Goal: Task Accomplishment & Management: Complete application form

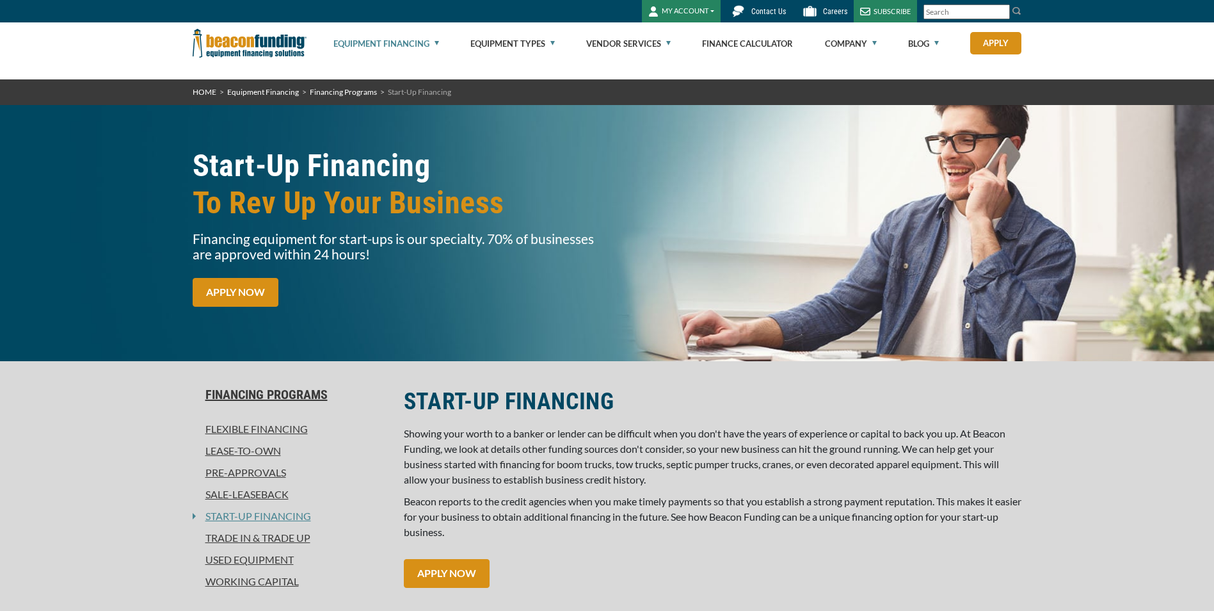
click at [211, 294] on link "APPLY NOW" at bounding box center [236, 292] width 86 height 29
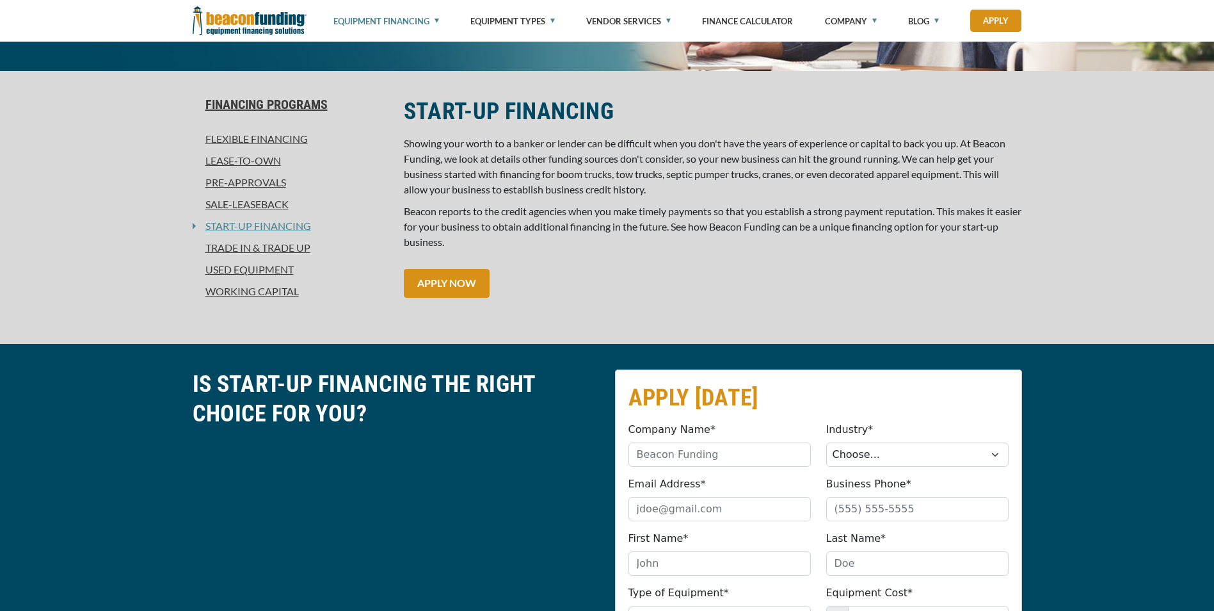
scroll to position [608, 0]
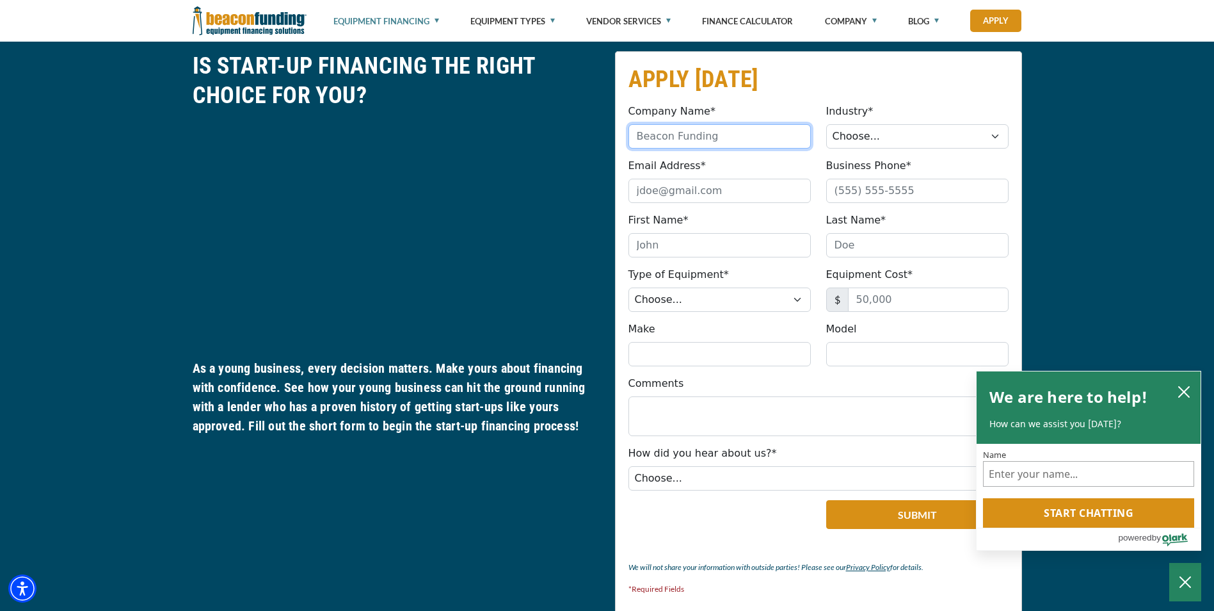
click at [706, 136] on input "Company Name*" at bounding box center [720, 136] width 182 height 24
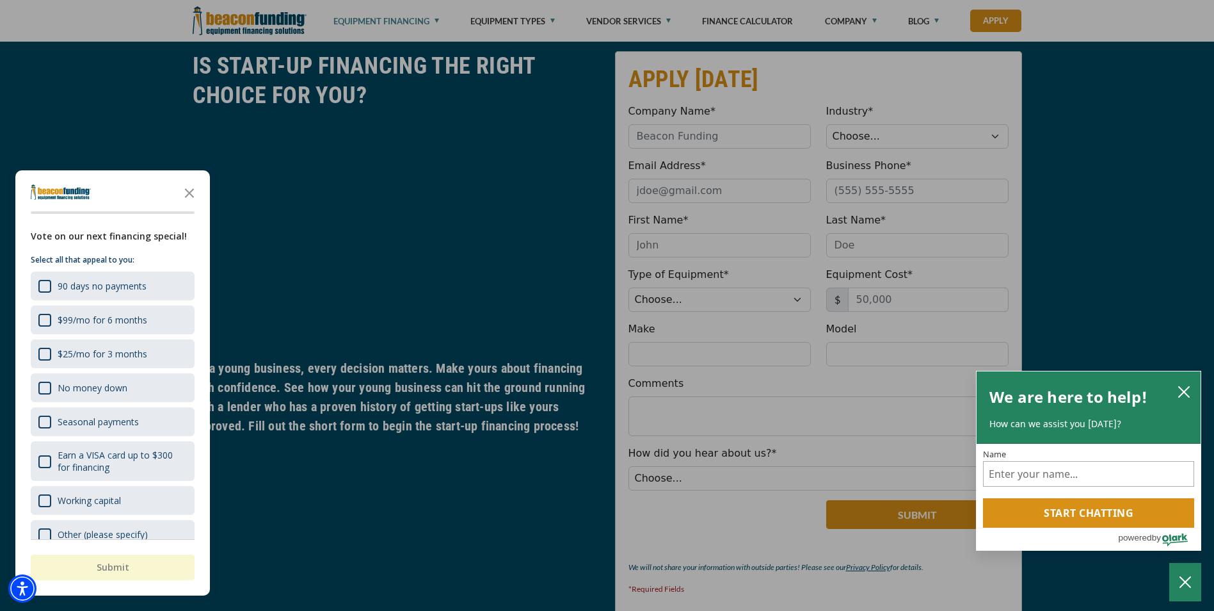
click at [652, 138] on div "button" at bounding box center [607, 305] width 1214 height 611
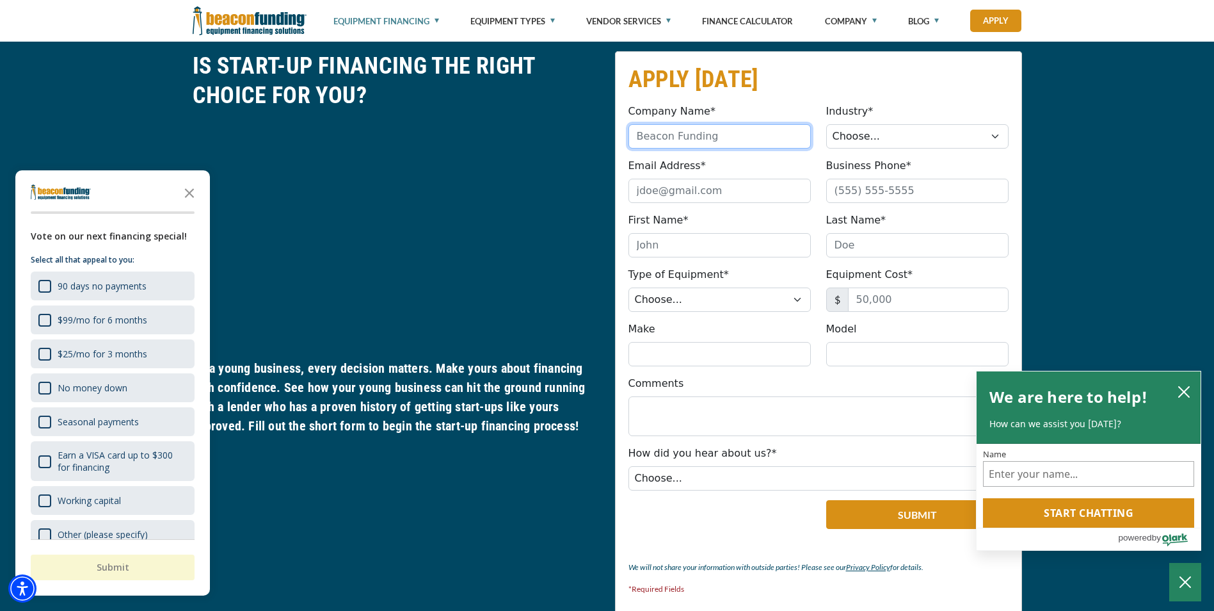
paste input "Transportation Plus Inc"
type input "Transportation Plus Inc"
click at [876, 137] on select "Choose... Towing Landscape/Hardscape Decorated Apparel Septic Light Constructio…" at bounding box center [917, 136] width 182 height 24
select select "5"
click at [826, 124] on select "Choose... Towing Landscape/Hardscape Decorated Apparel Septic Light Constructio…" at bounding box center [917, 136] width 182 height 24
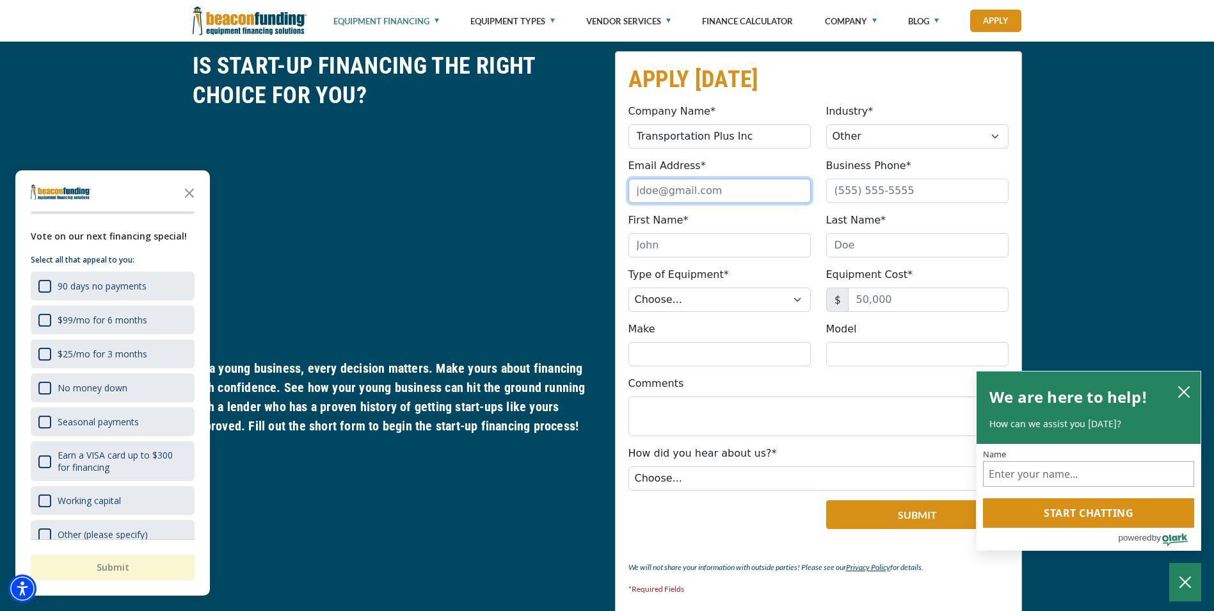
click at [687, 196] on input "Email Address*" at bounding box center [720, 191] width 182 height 24
paste input "[PERSON_NAME][EMAIL_ADDRESS][DOMAIN_NAME]"
type input "[PERSON_NAME][EMAIL_ADDRESS][DOMAIN_NAME]"
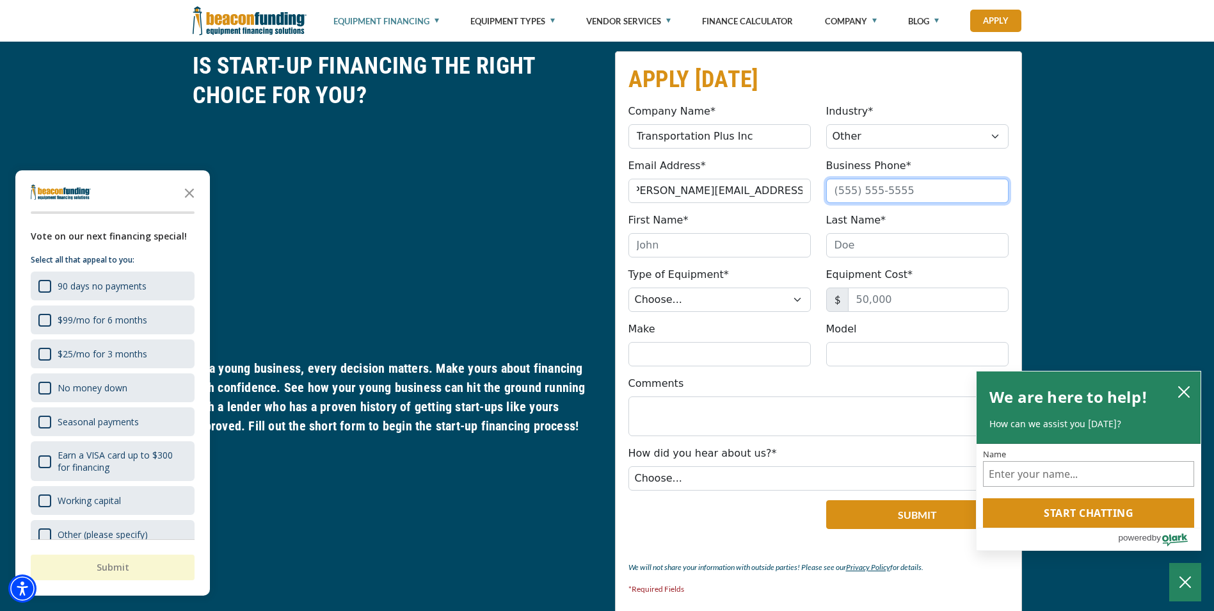
click at [848, 193] on input "Business Phone*" at bounding box center [917, 191] width 182 height 24
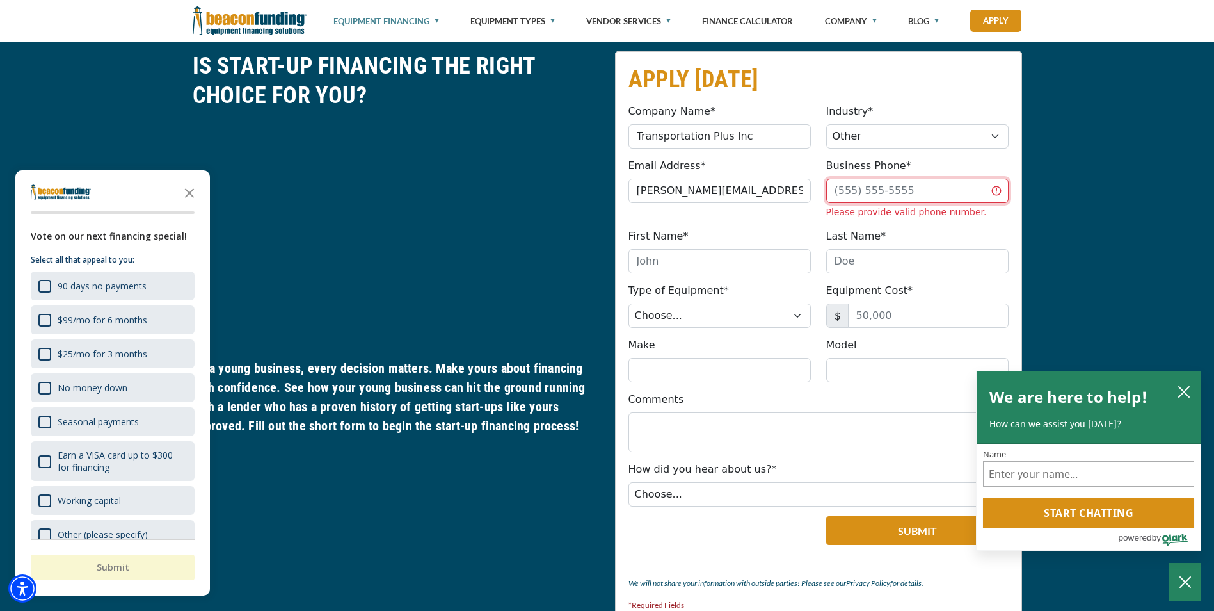
paste input "[PHONE_NUMBER]"
type input "[PHONE_NUMBER]"
click at [657, 271] on fieldset "APPLY [DATE] Company Name* Transportation Plus Inc Please provide a valid compa…" at bounding box center [818, 341] width 407 height 581
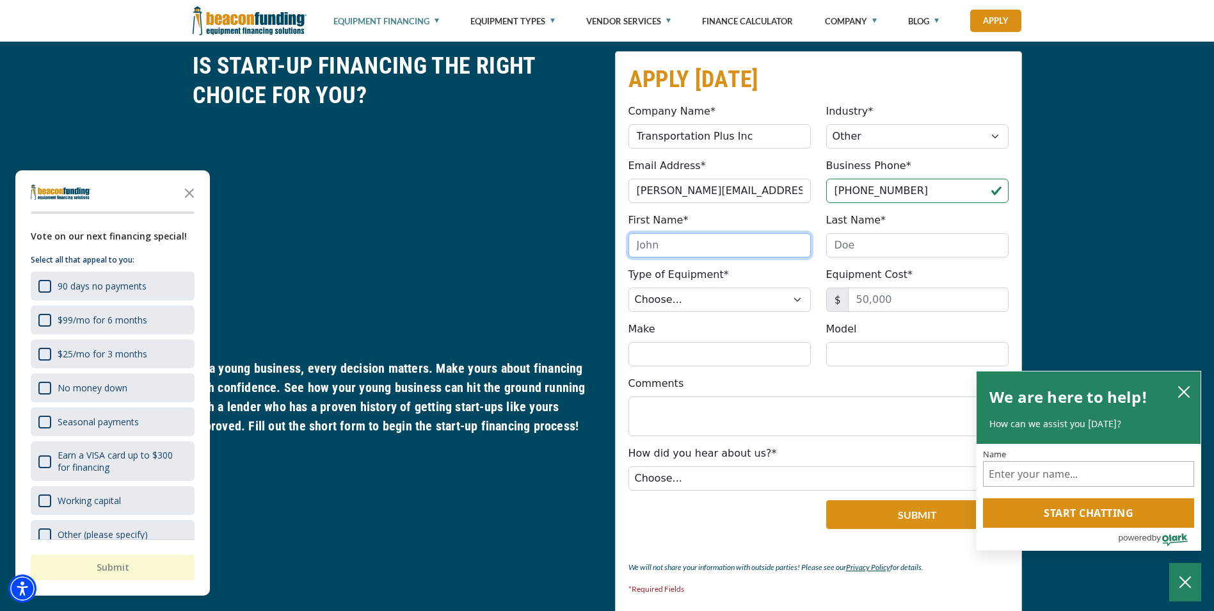
type input "[PERSON_NAME]"
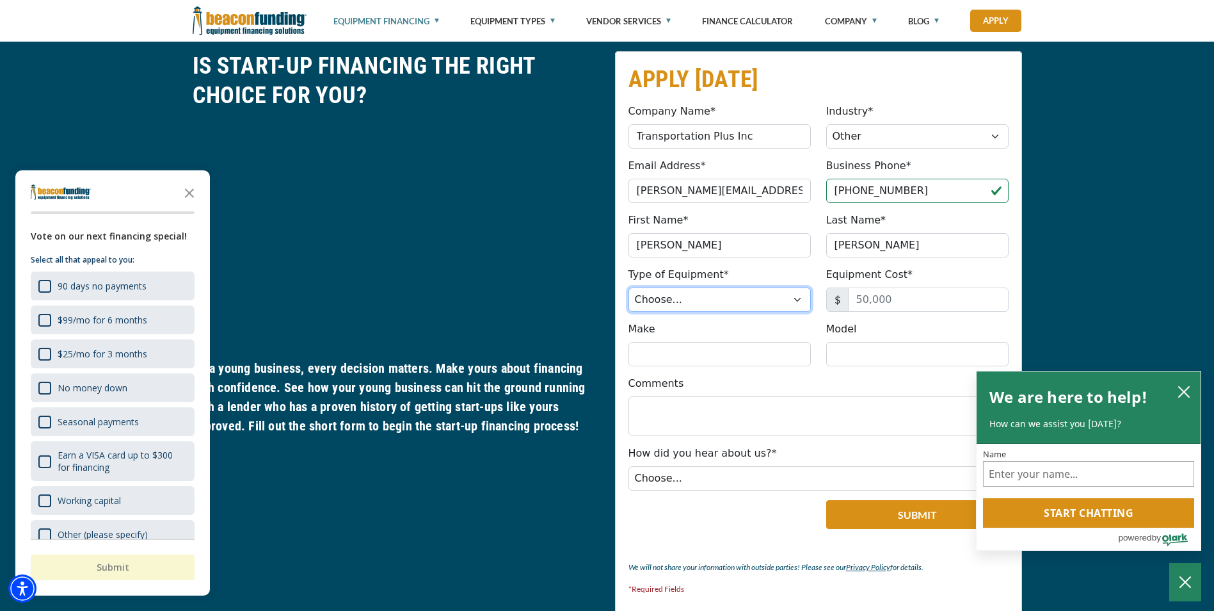
click at [760, 300] on select "Choose... Backhoe Boom/Bucket Truck Chipper Commercial Mower Crane DTG/DTF Prin…" at bounding box center [720, 299] width 182 height 24
select select "13"
click at [629, 287] on select "Choose... Backhoe Boom/Bucket Truck Chipper Commercial Mower Crane DTG/DTF Prin…" at bounding box center [720, 299] width 182 height 24
click at [885, 294] on input "Equipment Cost*" at bounding box center [928, 299] width 161 height 24
type input "20,000"
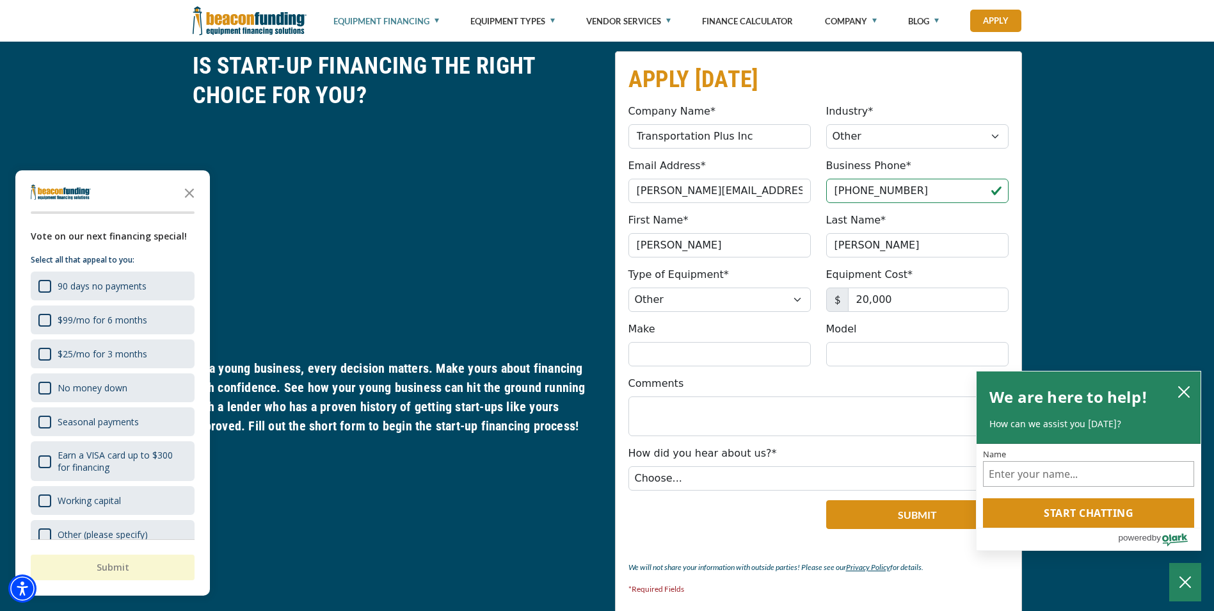
click at [929, 270] on div "Equipment Cost* $ 20,000 Please enter a value between $3,000 and $2,000,000" at bounding box center [918, 289] width 198 height 45
click at [735, 354] on input "Make" at bounding box center [720, 354] width 182 height 24
type input "Toyota"
type input "Forklift"
click at [731, 405] on textarea "Comments" at bounding box center [819, 416] width 380 height 40
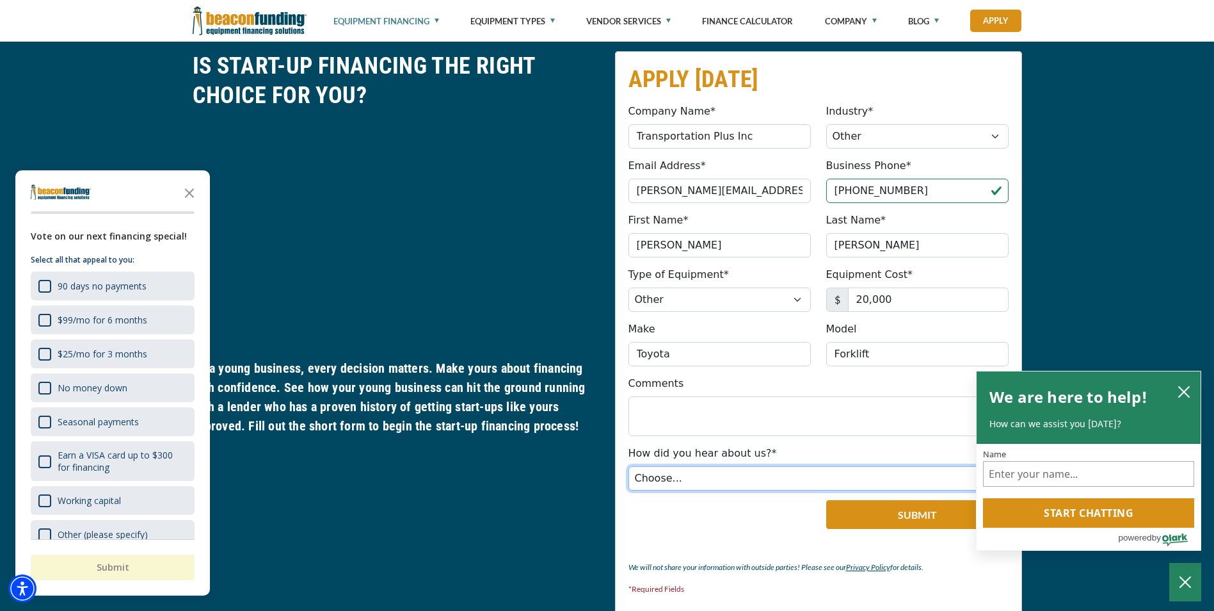
click at [684, 476] on select "Choose... Internet Search Vendor Referral Word of Mouth Client Referral Email E…" at bounding box center [819, 478] width 380 height 24
select select "18"
click at [629, 466] on select "Choose... Internet Search Vendor Referral Word of Mouth Client Referral Email E…" at bounding box center [819, 478] width 380 height 24
click at [1189, 385] on icon "close chatbox" at bounding box center [1184, 391] width 13 height 13
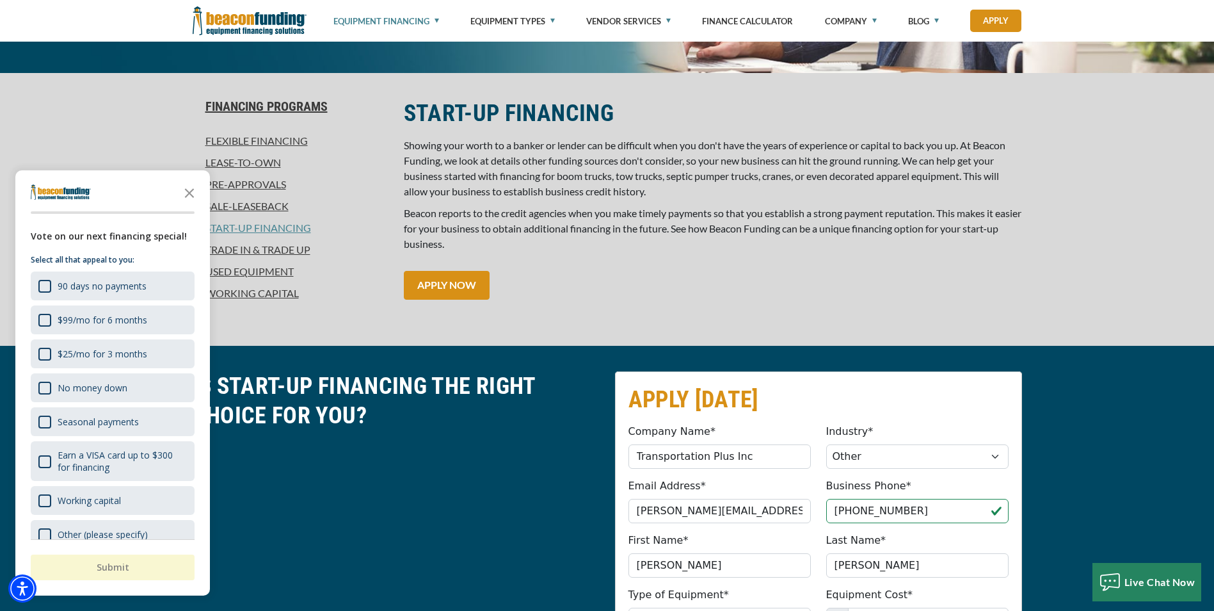
scroll to position [608, 0]
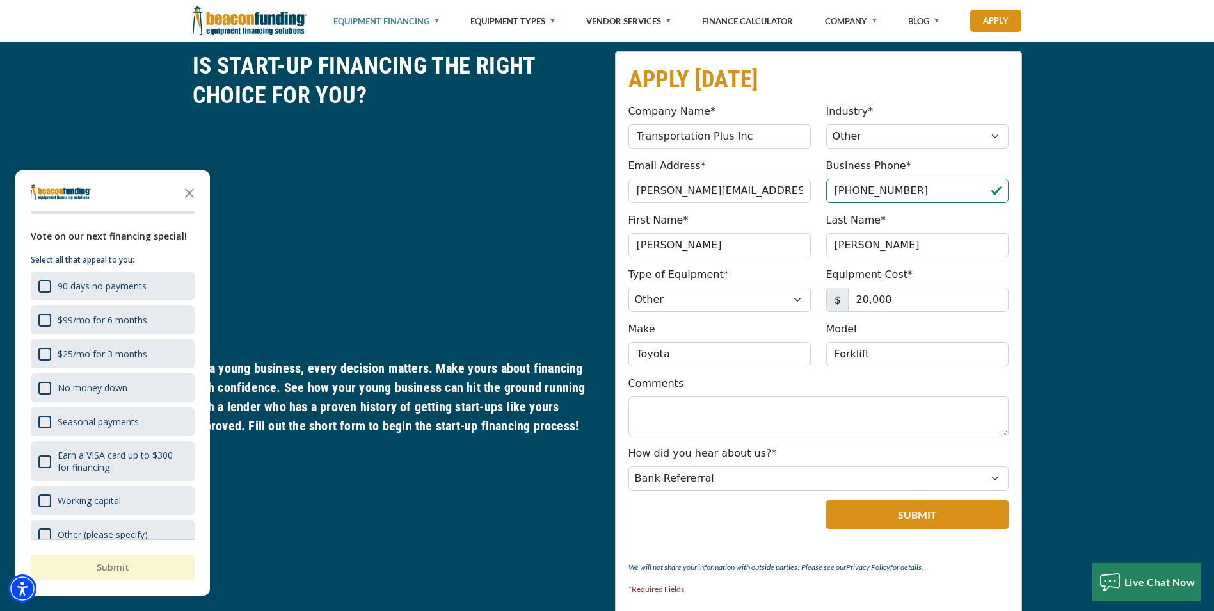
click at [797, 324] on div "Make Toyota Please provide a valid make (no special characters)." at bounding box center [720, 343] width 198 height 45
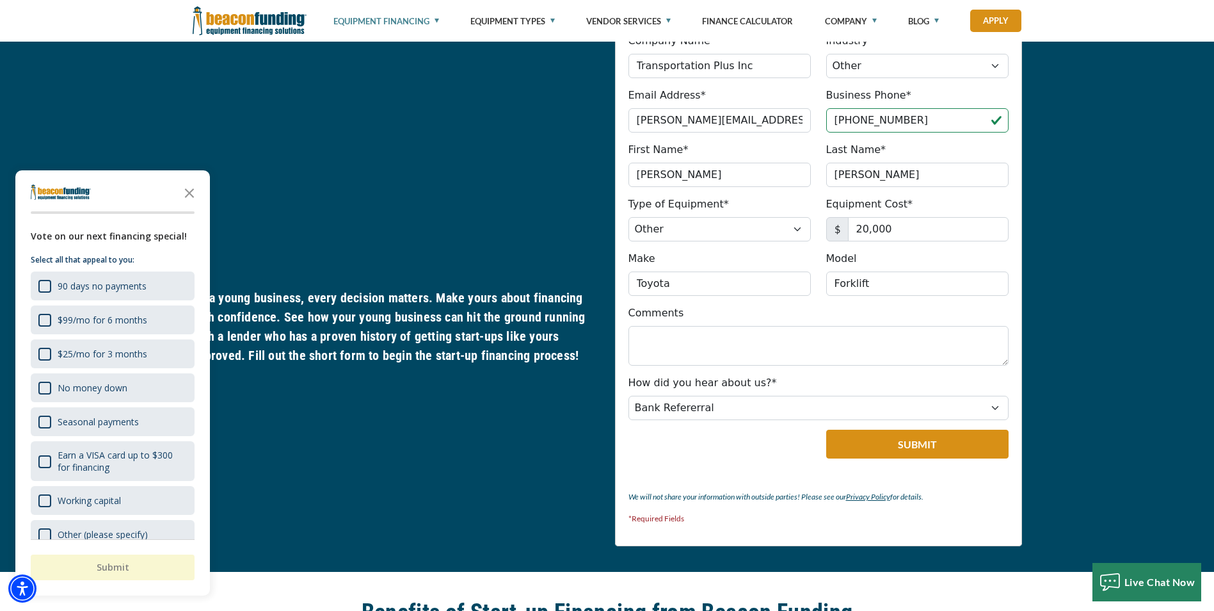
scroll to position [800, 0]
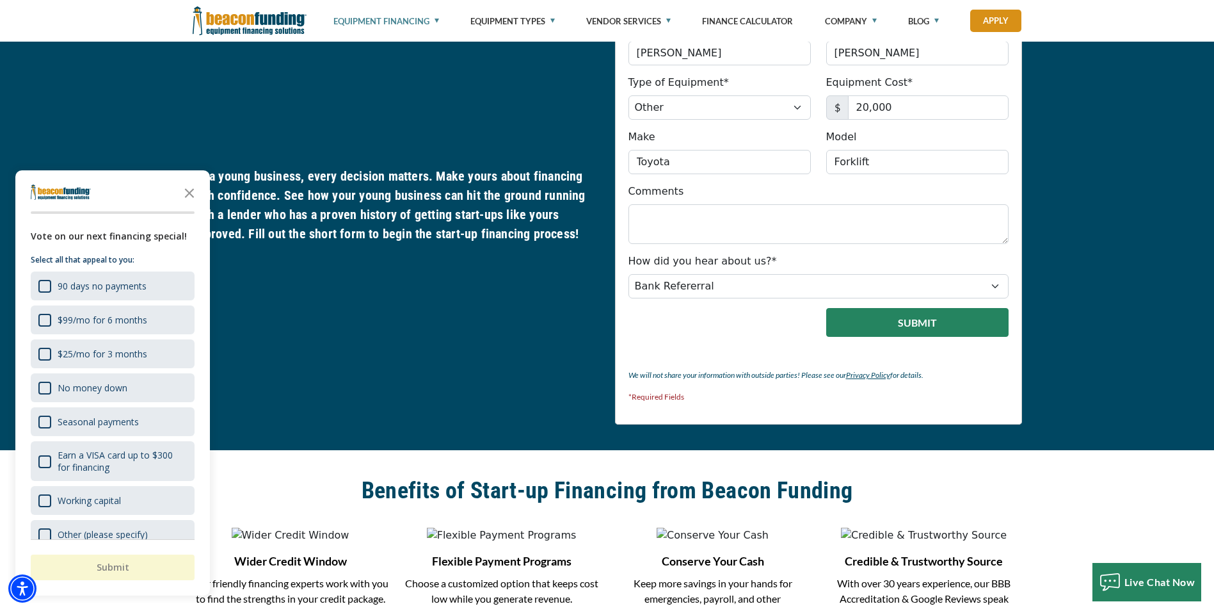
click at [936, 336] on button "Submit" at bounding box center [917, 322] width 182 height 29
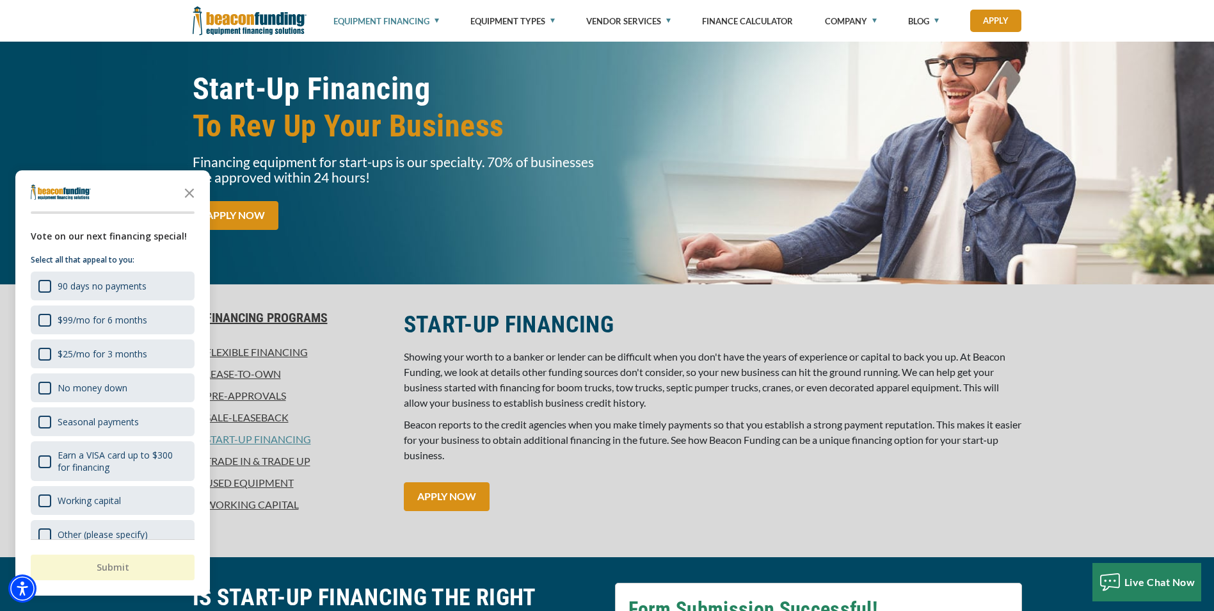
scroll to position [0, 0]
